Goal: Navigation & Orientation: Understand site structure

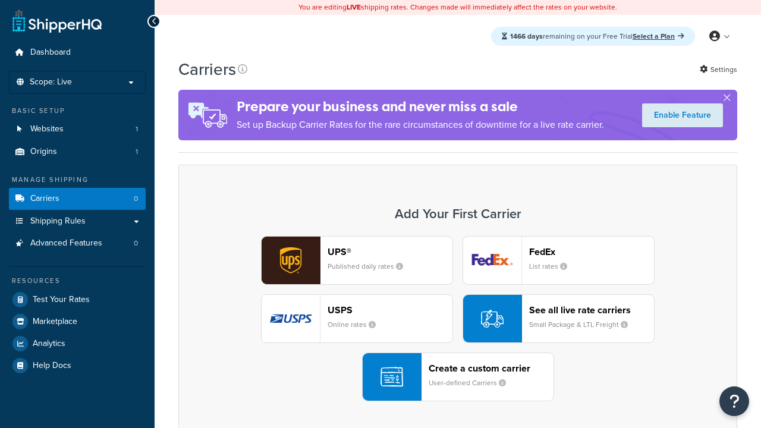
click at [458, 319] on div "UPS® Published daily rates FedEx List rates USPS Online rates See all live rate…" at bounding box center [458, 318] width 534 height 165
click at [591, 252] on header "FedEx" at bounding box center [591, 251] width 125 height 11
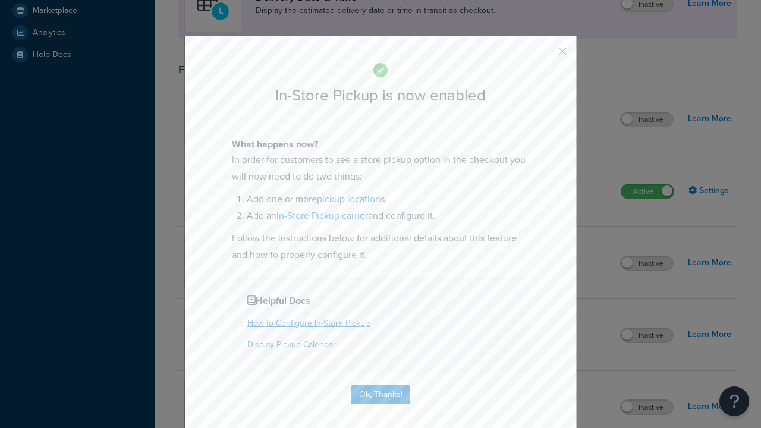
click at [544, 54] on button "button" at bounding box center [544, 55] width 3 height 3
